Goal: Information Seeking & Learning: Learn about a topic

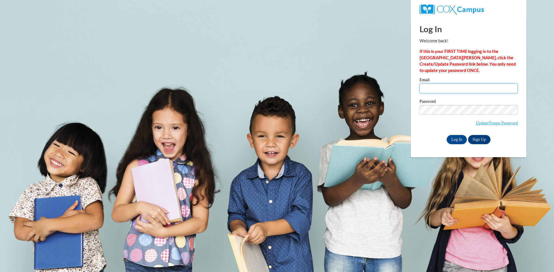
click at [432, 88] on input "Email" at bounding box center [468, 89] width 98 height 10
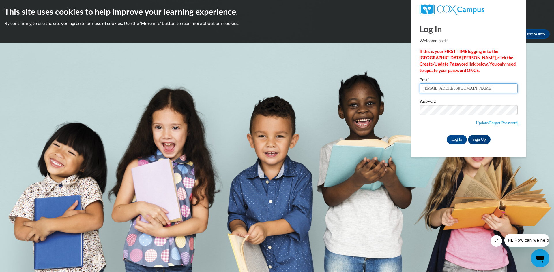
type input "duleivy@aol.com"
click at [429, 103] on label "Password" at bounding box center [468, 102] width 98 height 6
click at [450, 140] on input "Log In" at bounding box center [456, 139] width 20 height 9
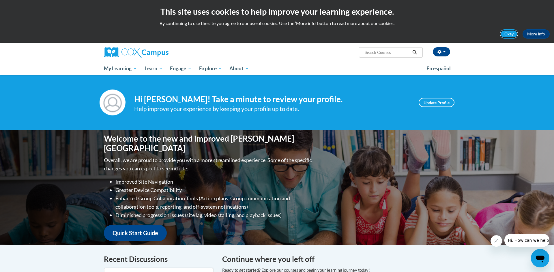
click at [507, 34] on button "Okay" at bounding box center [508, 33] width 18 height 9
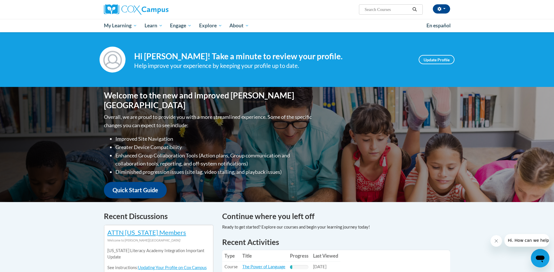
click at [123, 24] on span "My Learning" at bounding box center [120, 25] width 33 height 7
click at [0, 0] on span "My Course Progress" at bounding box center [0, 0] width 0 height 0
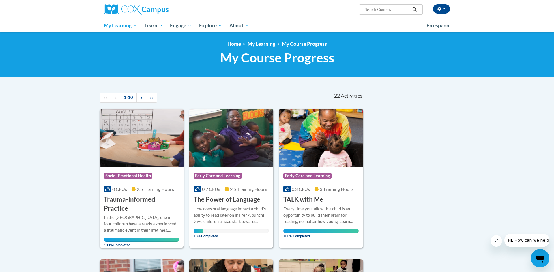
scroll to position [84, 0]
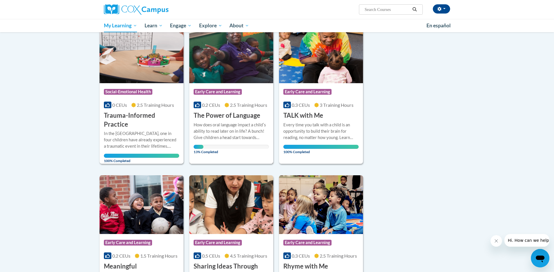
click at [242, 105] on span "2.5 Training Hours" at bounding box center [248, 104] width 37 height 5
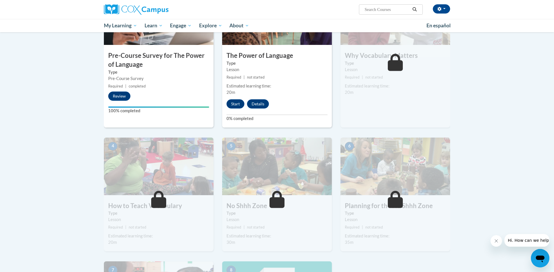
scroll to position [161, 0]
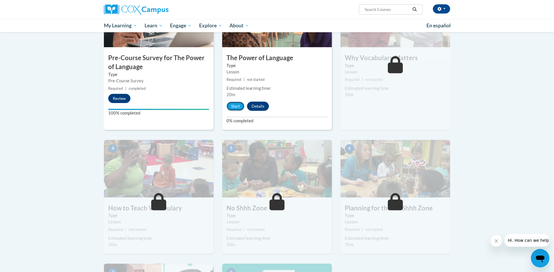
click at [235, 104] on button "Start" at bounding box center [235, 106] width 18 height 9
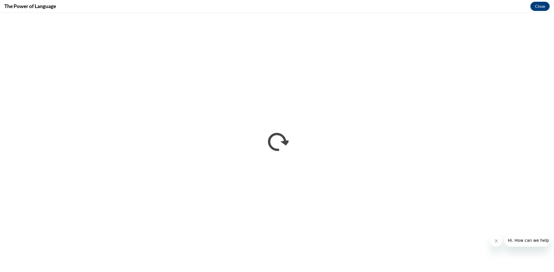
scroll to position [0, 0]
